Goal: Task Accomplishment & Management: Complete application form

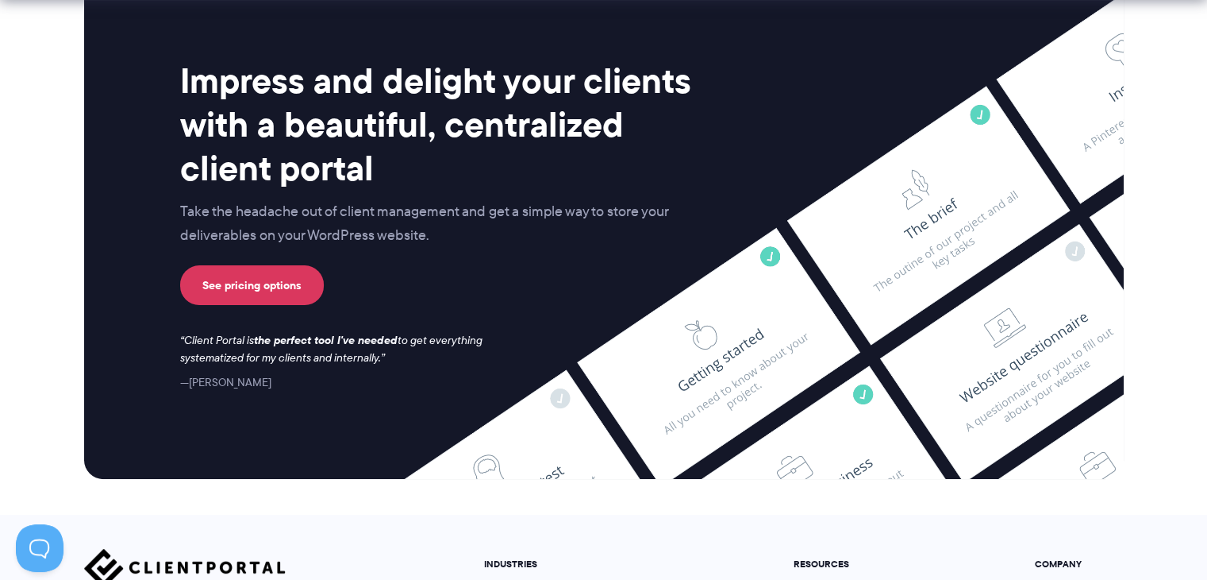
scroll to position [6706, 0]
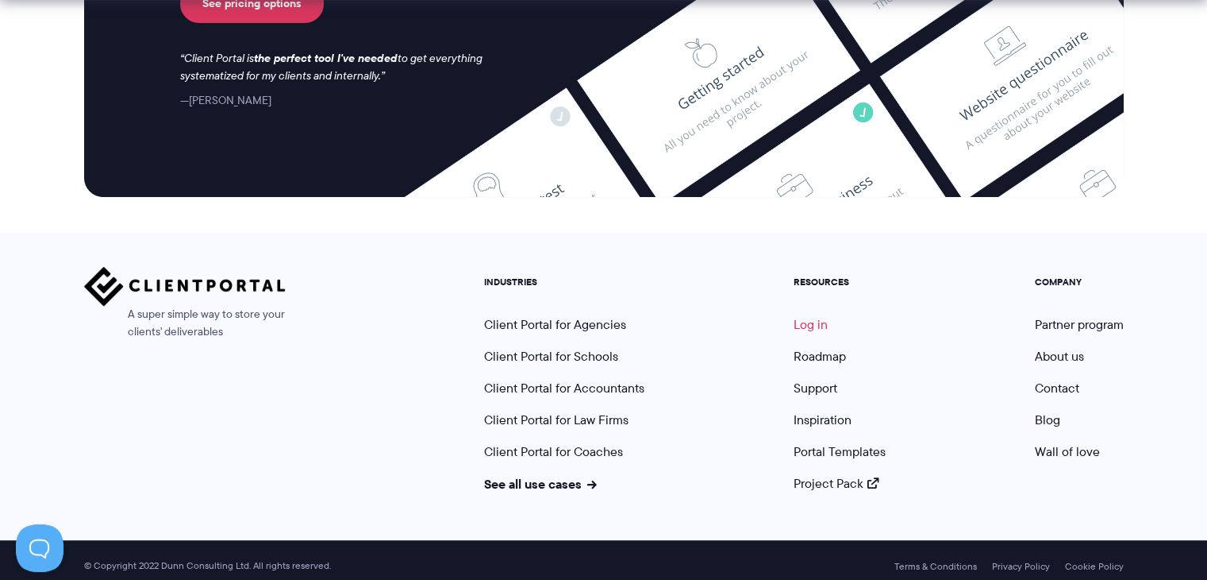
click at [795, 318] on link "Log in" at bounding box center [811, 324] width 34 height 18
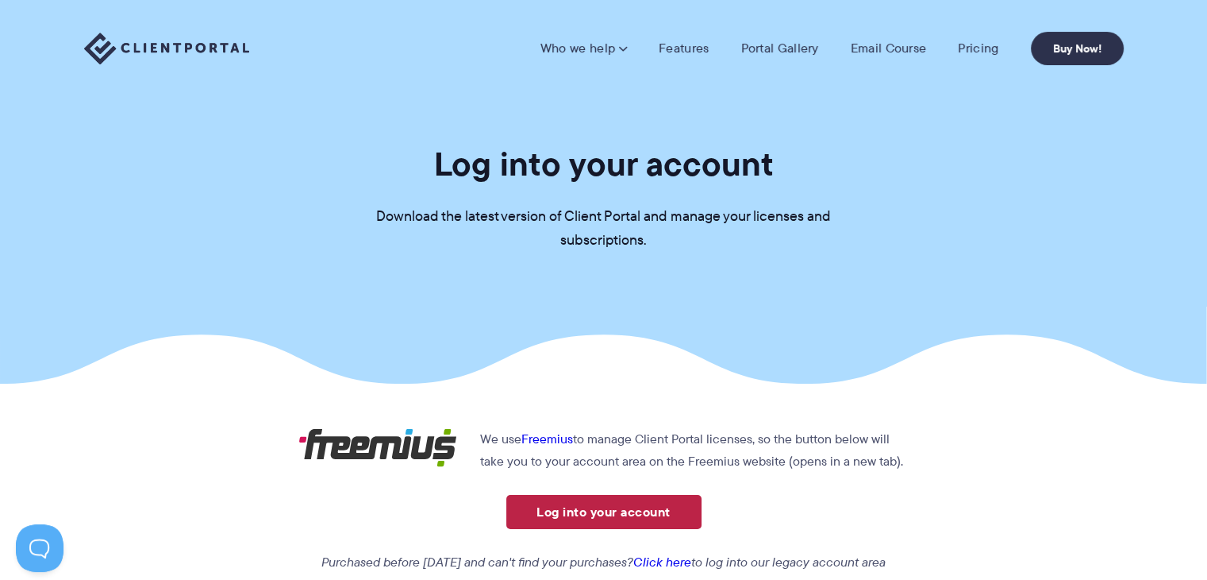
click at [595, 509] on link "Log into your account" at bounding box center [603, 512] width 195 height 34
